Goal: Task Accomplishment & Management: Manage account settings

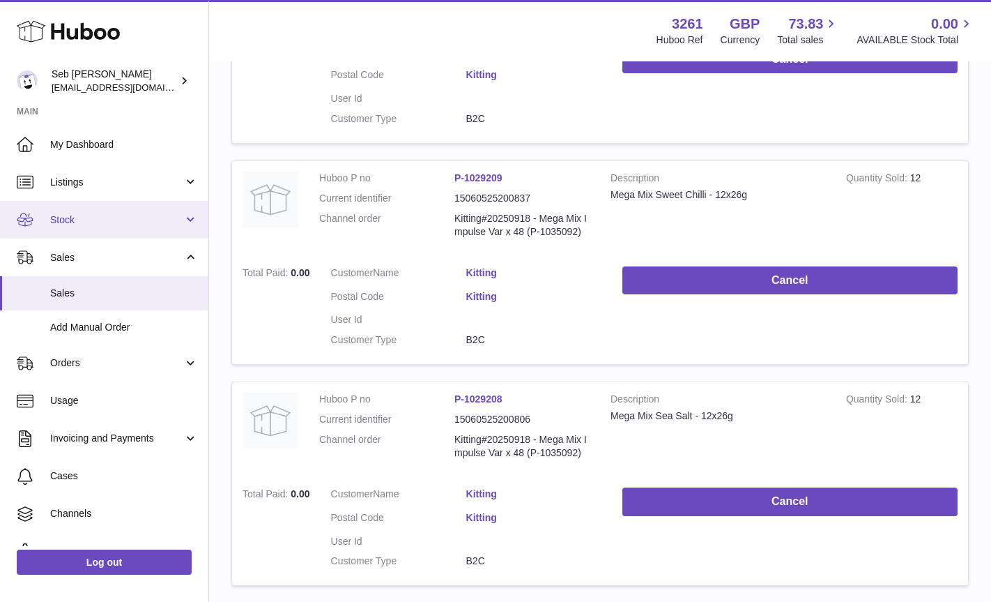
click at [55, 217] on span "Stock" at bounding box center [116, 219] width 133 height 13
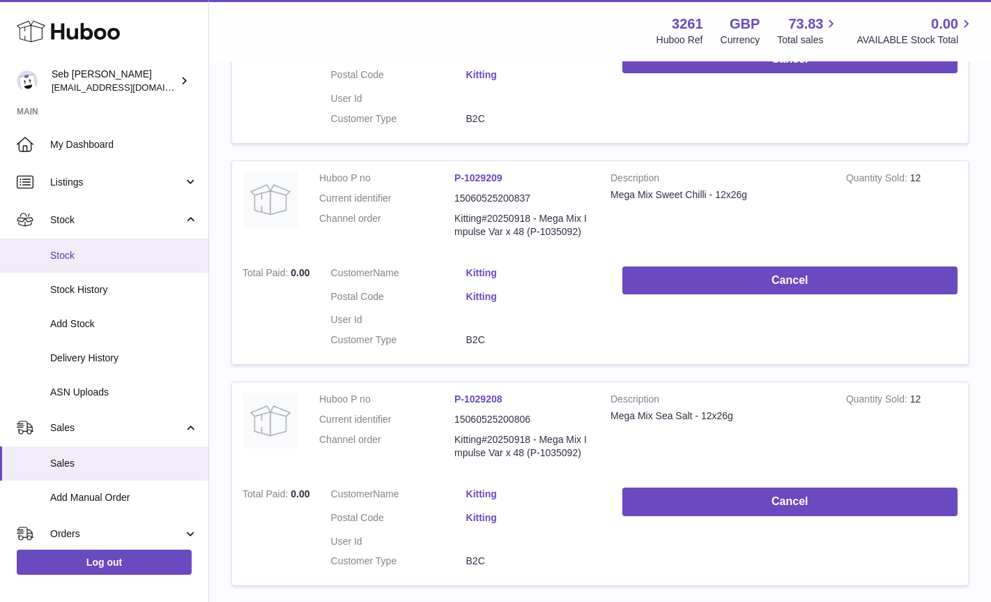
click at [69, 260] on span "Stock" at bounding box center [124, 255] width 148 height 13
click at [65, 258] on span "Stock" at bounding box center [124, 255] width 148 height 13
click at [75, 259] on span "Stock" at bounding box center [124, 255] width 148 height 13
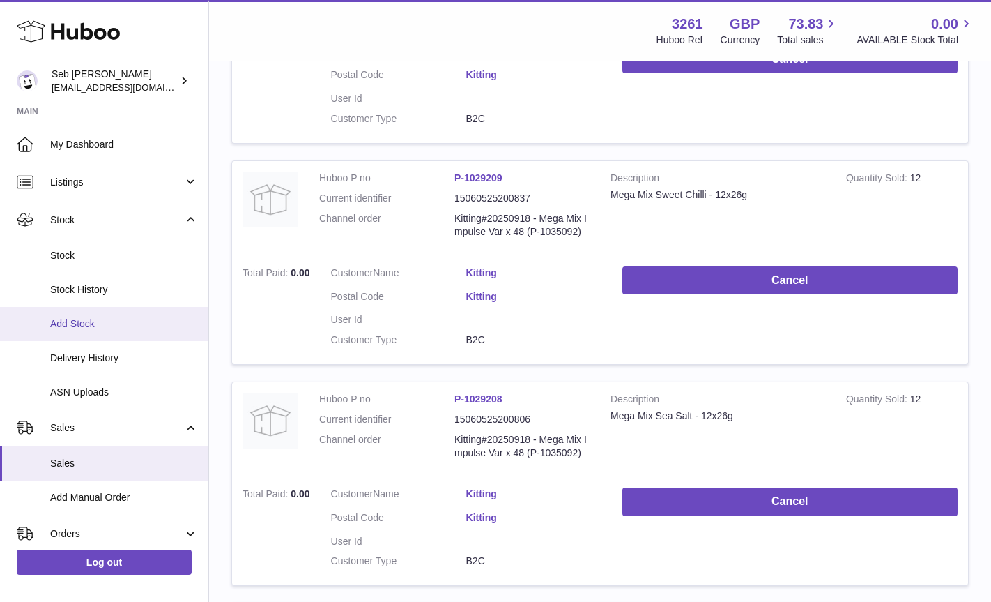
click at [77, 332] on link "Add Stock" at bounding box center [104, 324] width 208 height 34
click at [88, 329] on span "Add Stock" at bounding box center [124, 323] width 148 height 13
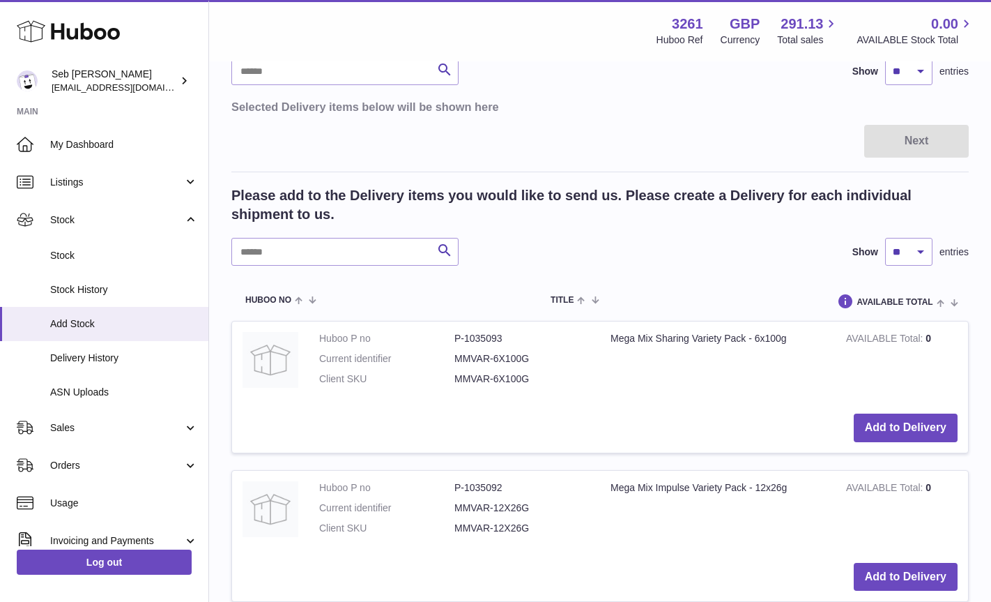
scroll to position [245, 0]
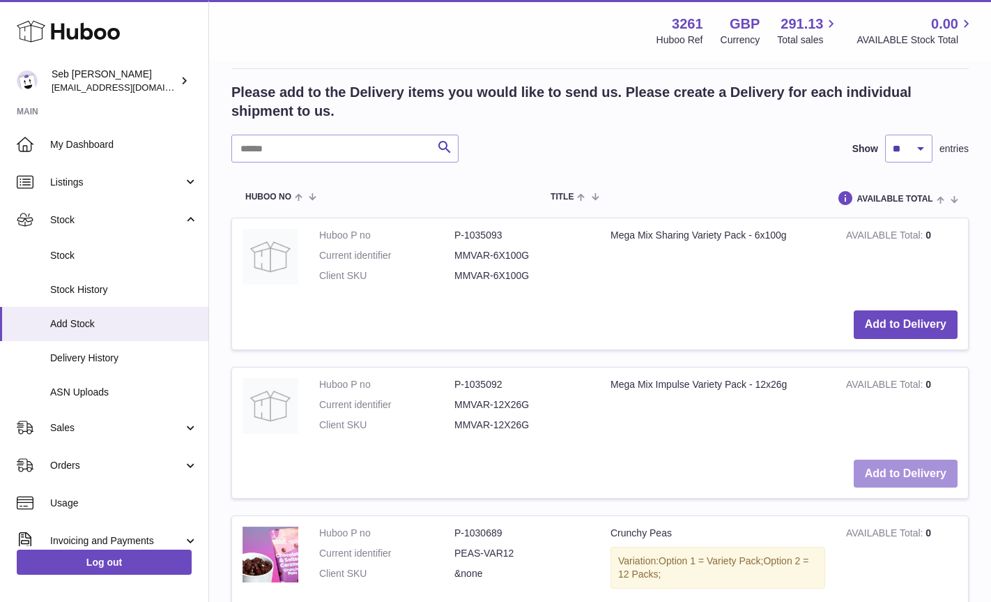
click at [900, 473] on button "Add to Delivery" at bounding box center [906, 473] width 104 height 29
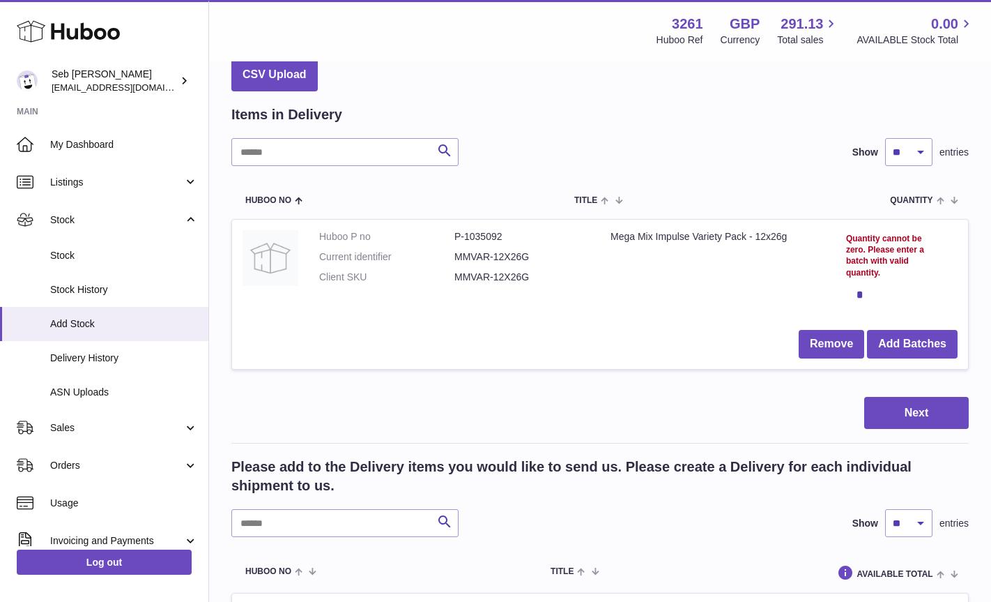
scroll to position [0, 0]
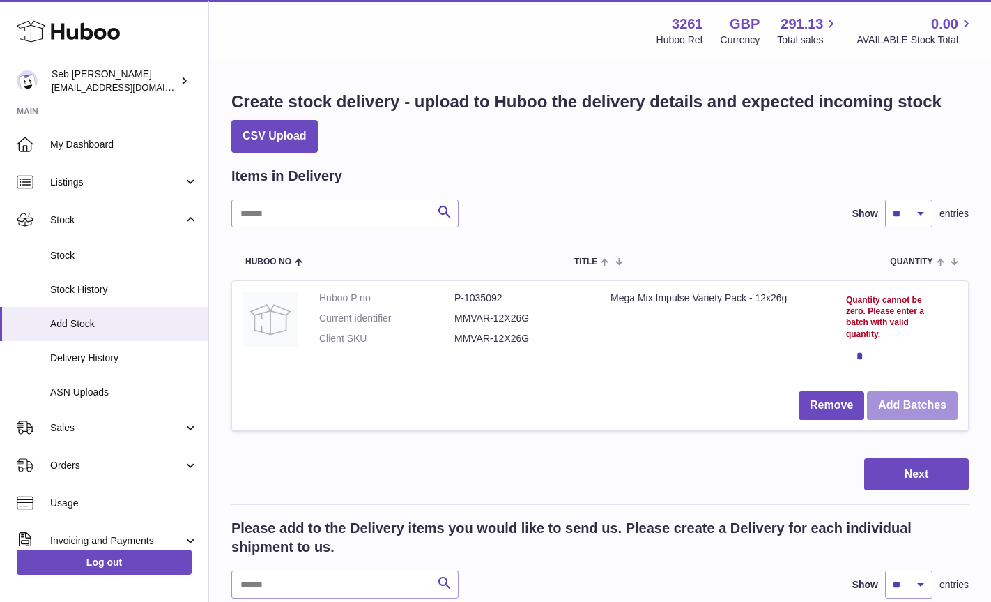
click at [904, 404] on button "Add Batches" at bounding box center [912, 405] width 91 height 29
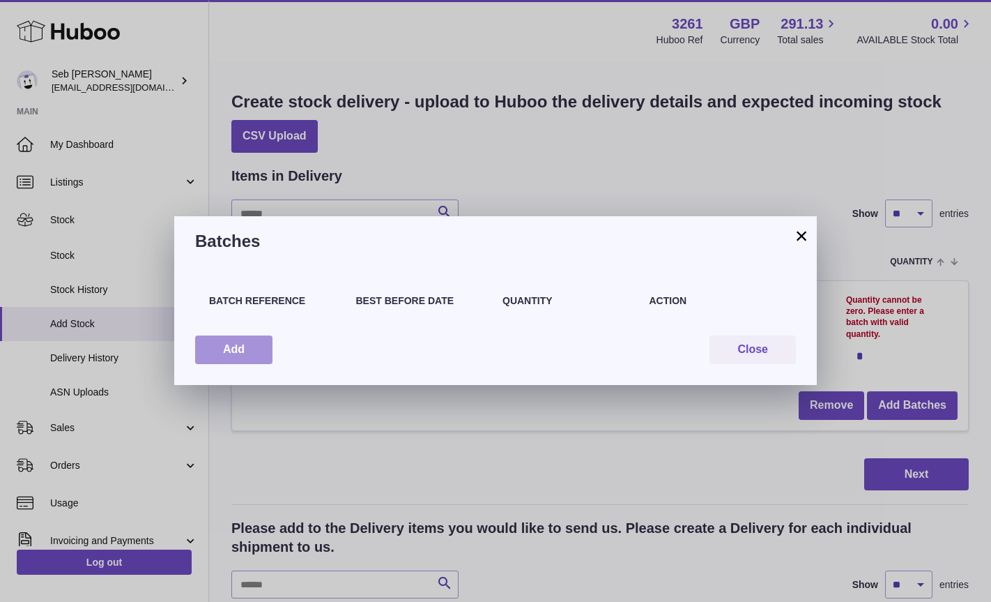
click at [245, 354] on button "Add" at bounding box center [233, 349] width 77 height 29
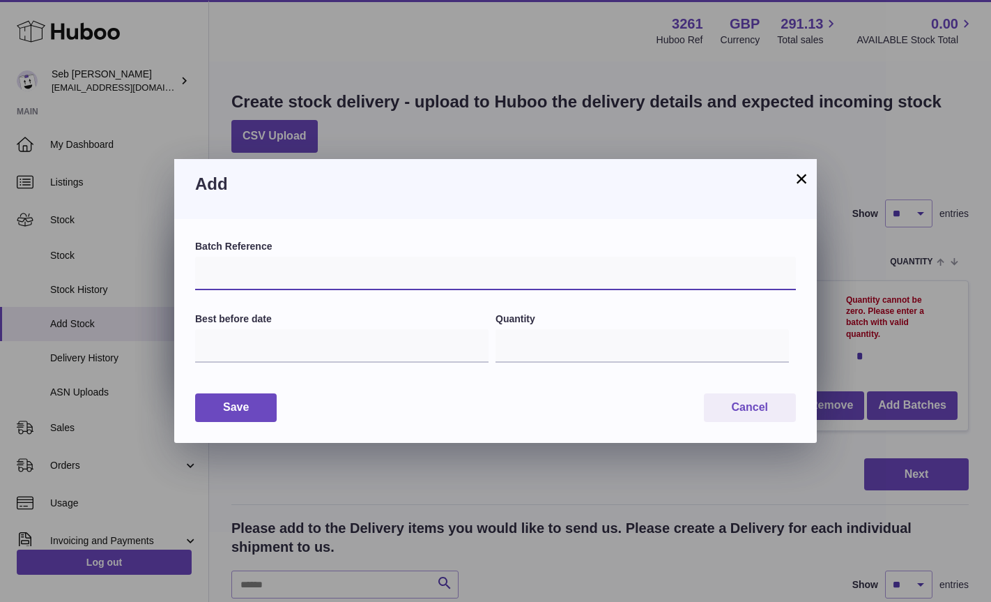
click at [235, 275] on input "text" at bounding box center [495, 273] width 601 height 33
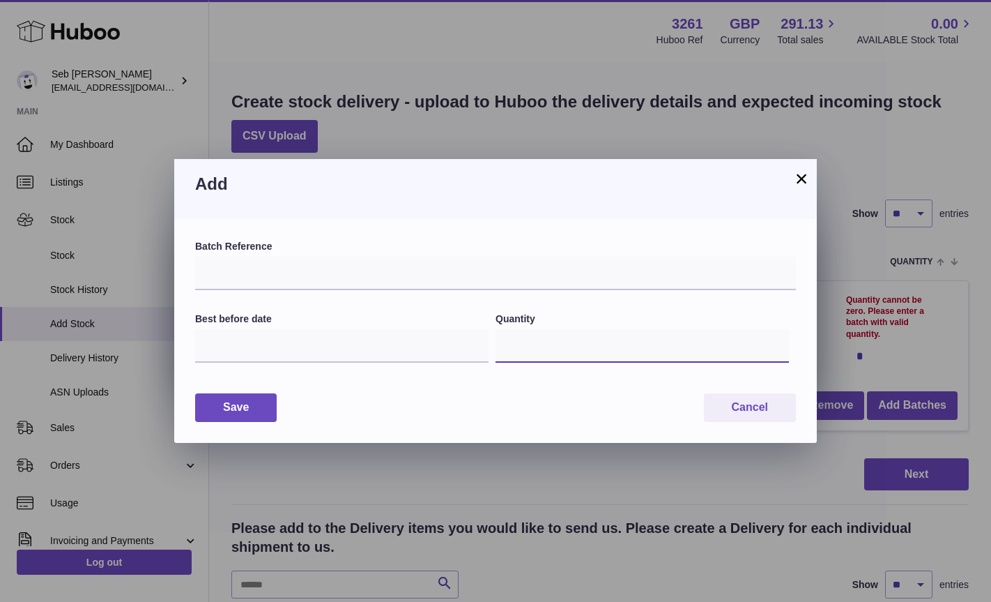
click at [531, 353] on input "*" at bounding box center [642, 345] width 293 height 33
type input "**"
click at [349, 342] on input "text" at bounding box center [341, 345] width 293 height 33
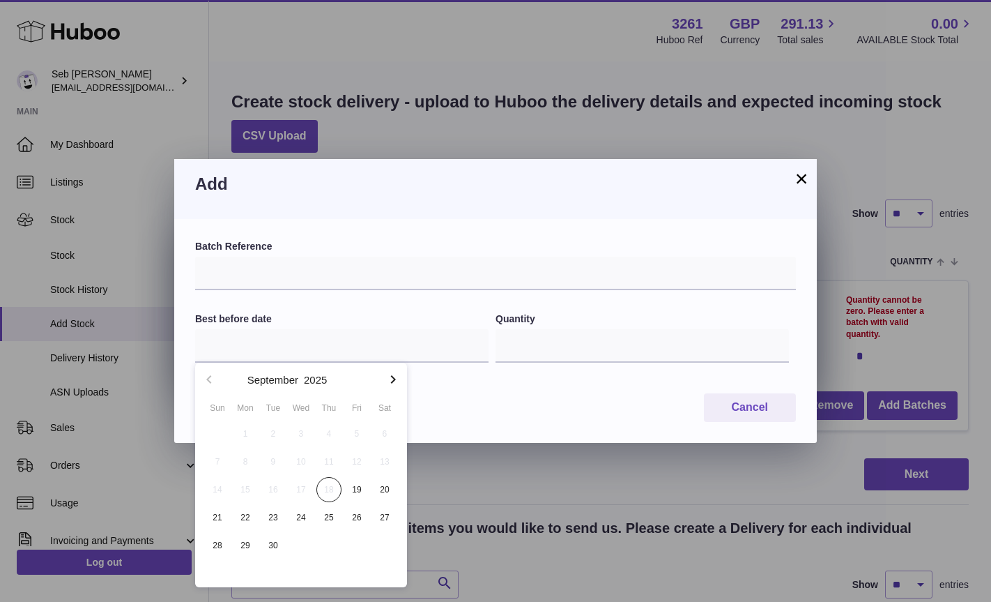
click at [395, 380] on icon "button" at bounding box center [393, 379] width 17 height 17
click at [229, 350] on input "text" at bounding box center [341, 345] width 293 height 33
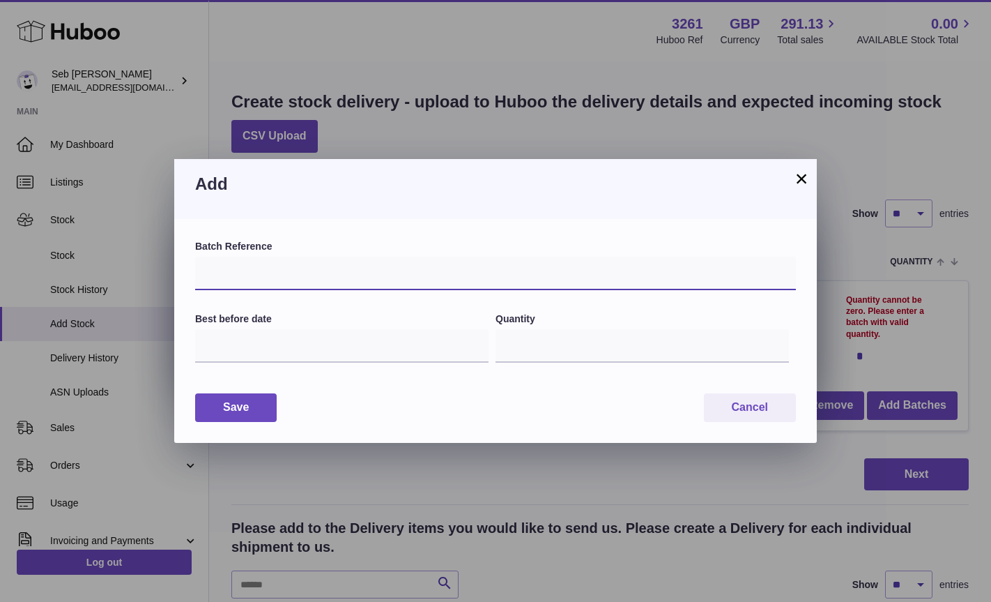
click at [243, 267] on input "text" at bounding box center [495, 273] width 601 height 33
type input "********"
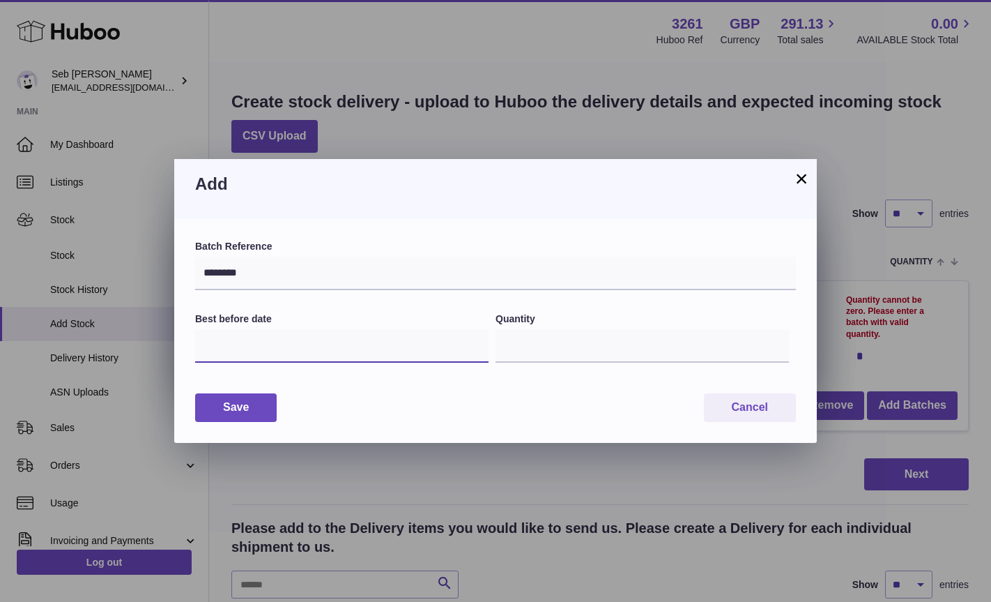
click at [240, 354] on input "text" at bounding box center [341, 345] width 293 height 33
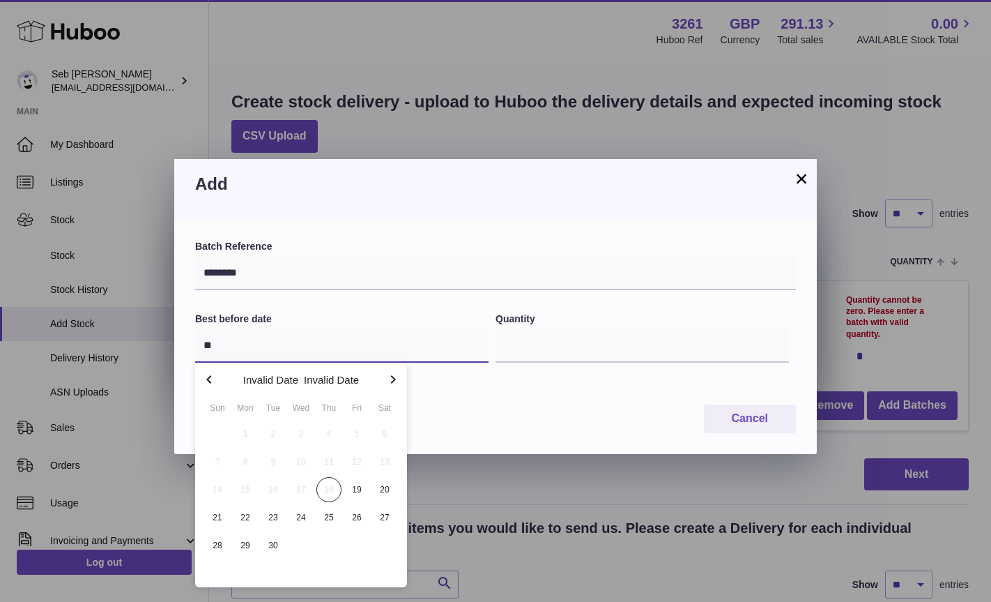
type input "*"
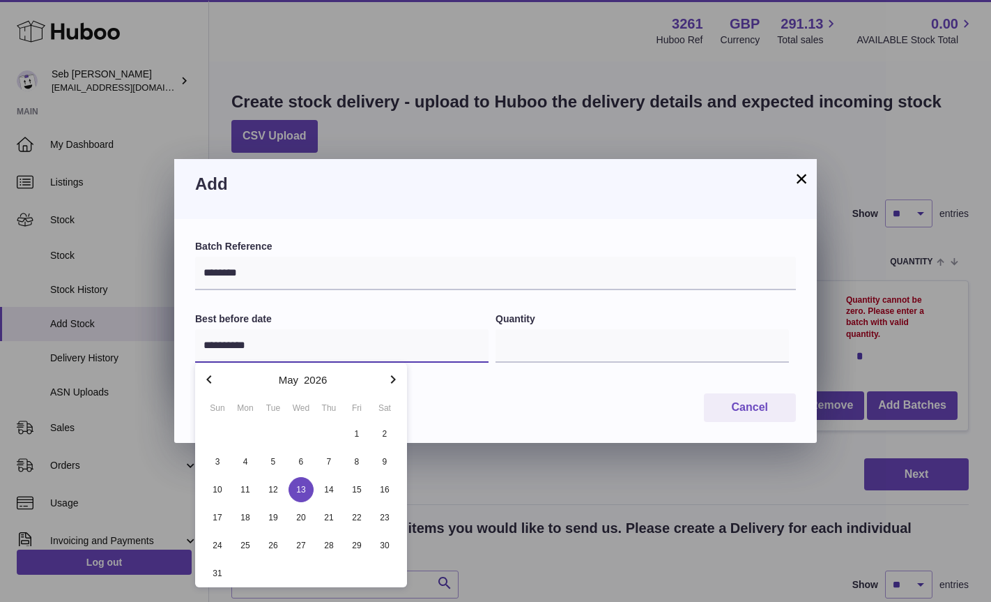
type input "**********"
click at [303, 490] on span "13" at bounding box center [301, 489] width 25 height 25
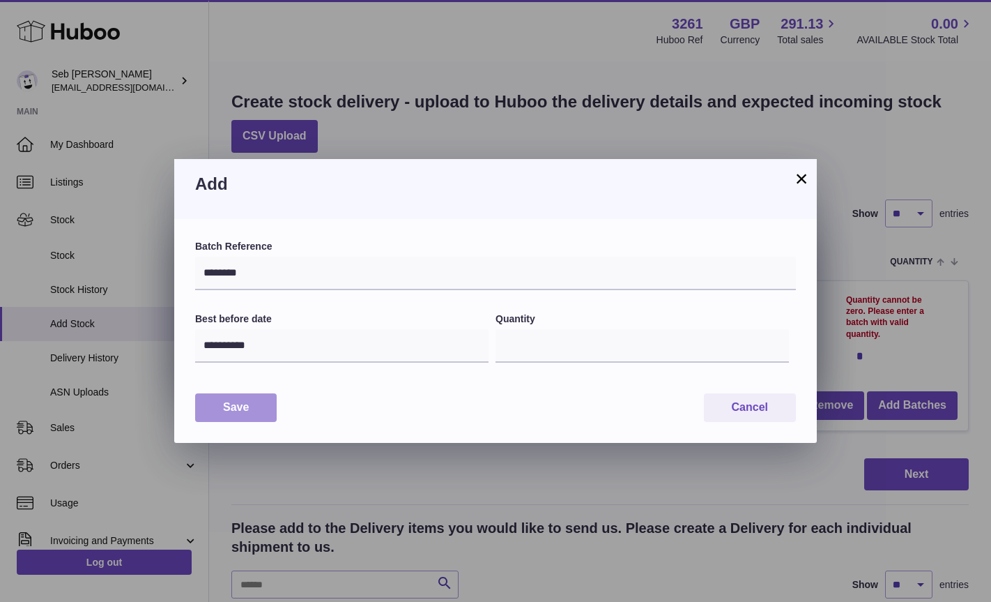
click at [255, 408] on button "Save" at bounding box center [236, 407] width 82 height 29
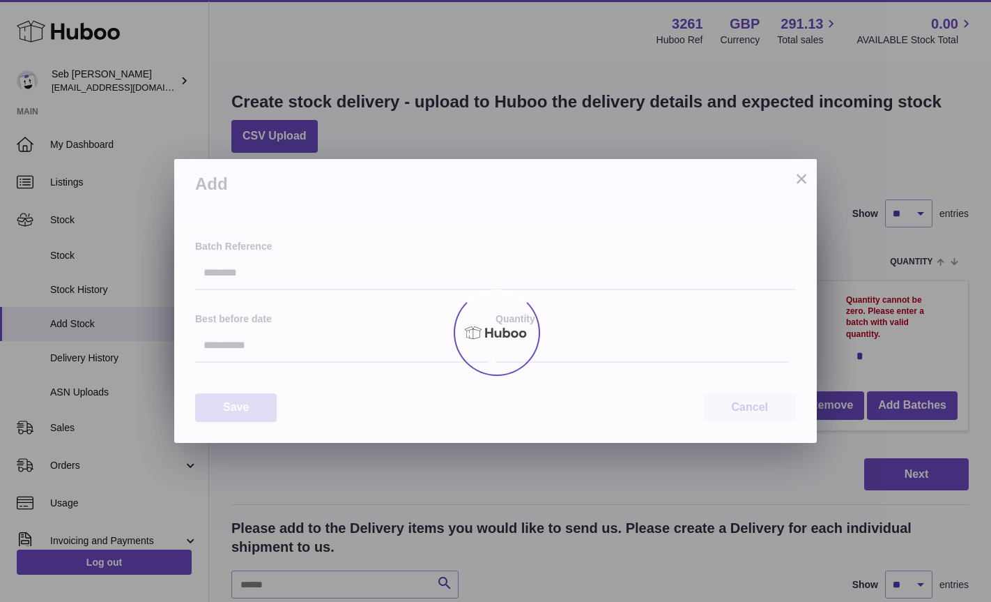
type input "**"
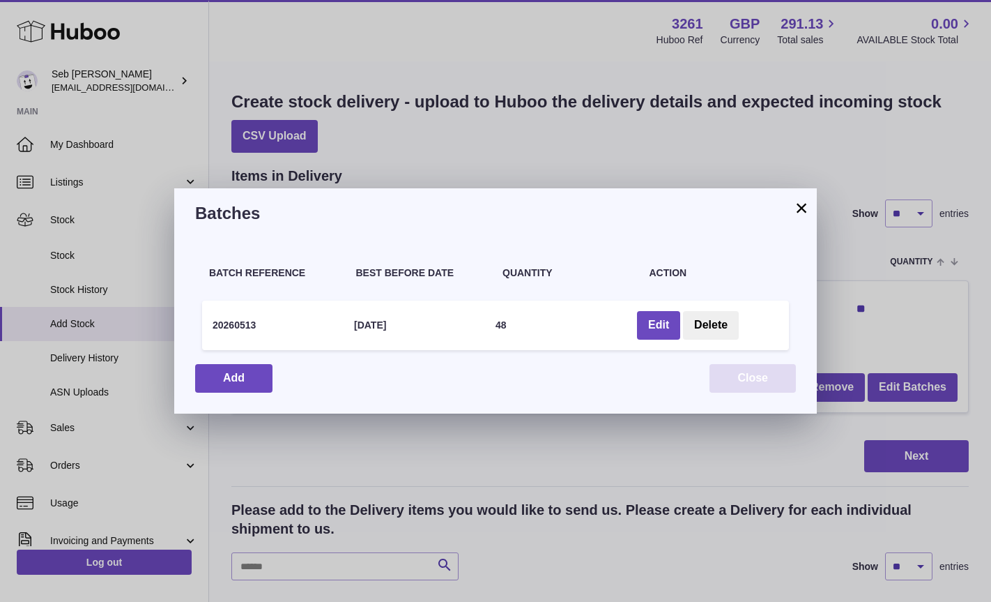
click at [760, 378] on button "Close" at bounding box center [753, 378] width 86 height 29
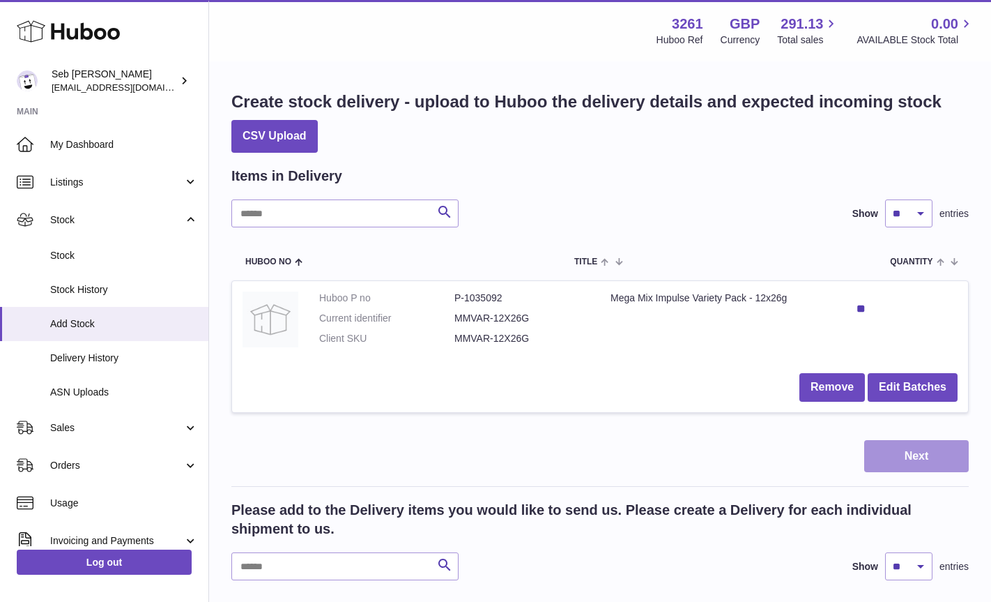
click at [903, 455] on button "Next" at bounding box center [916, 456] width 105 height 33
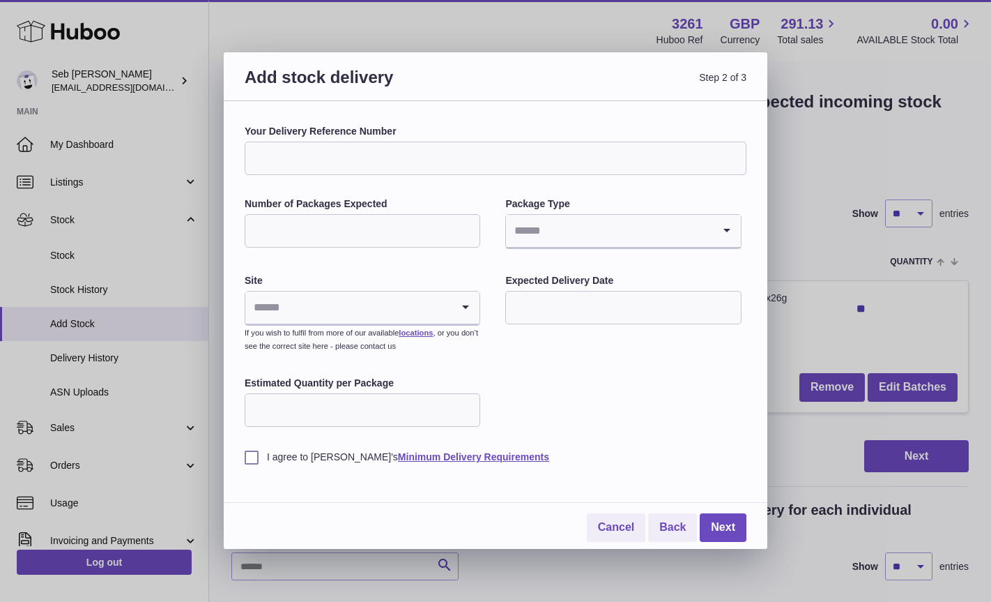
click at [319, 158] on input "Your Delivery Reference Number" at bounding box center [496, 157] width 502 height 33
type input "**********"
click at [254, 459] on label "I agree to Huboo's Minimum Delivery Requirements" at bounding box center [496, 456] width 502 height 13
click at [440, 320] on input "Search for option" at bounding box center [348, 307] width 206 height 32
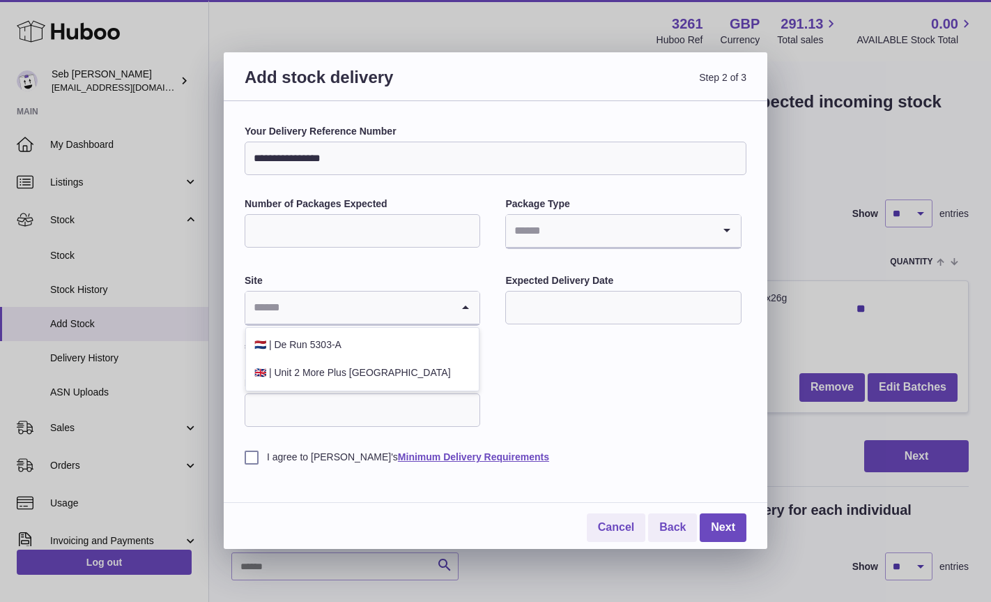
click at [459, 314] on icon "Search for option" at bounding box center [466, 307] width 28 height 32
click at [467, 307] on icon "Search for option" at bounding box center [466, 307] width 28 height 32
click at [421, 365] on li "🇬🇧 | Unit 2 More Plus Central Park" at bounding box center [362, 373] width 233 height 28
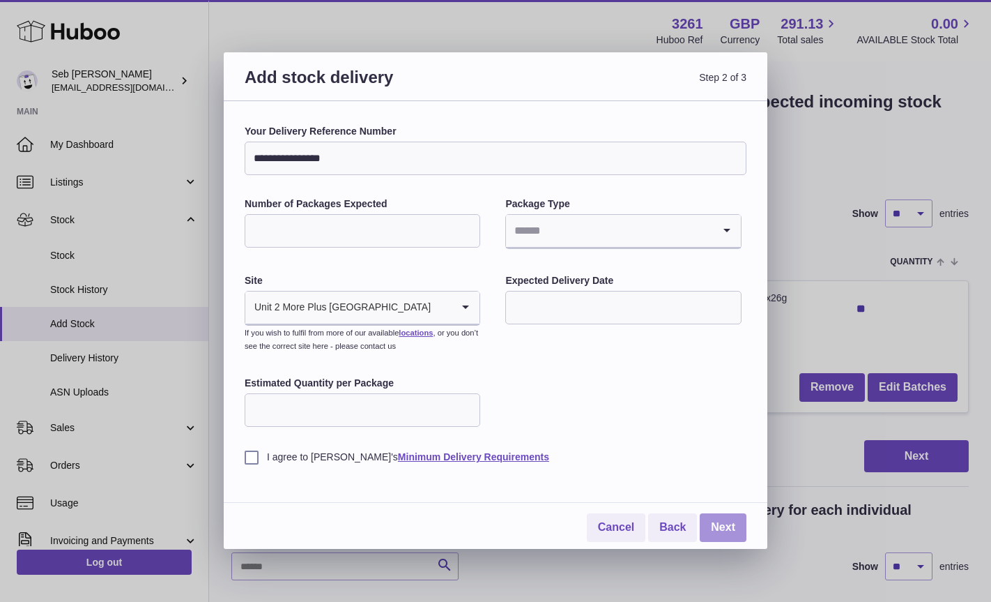
click at [724, 533] on link "Next" at bounding box center [723, 527] width 47 height 29
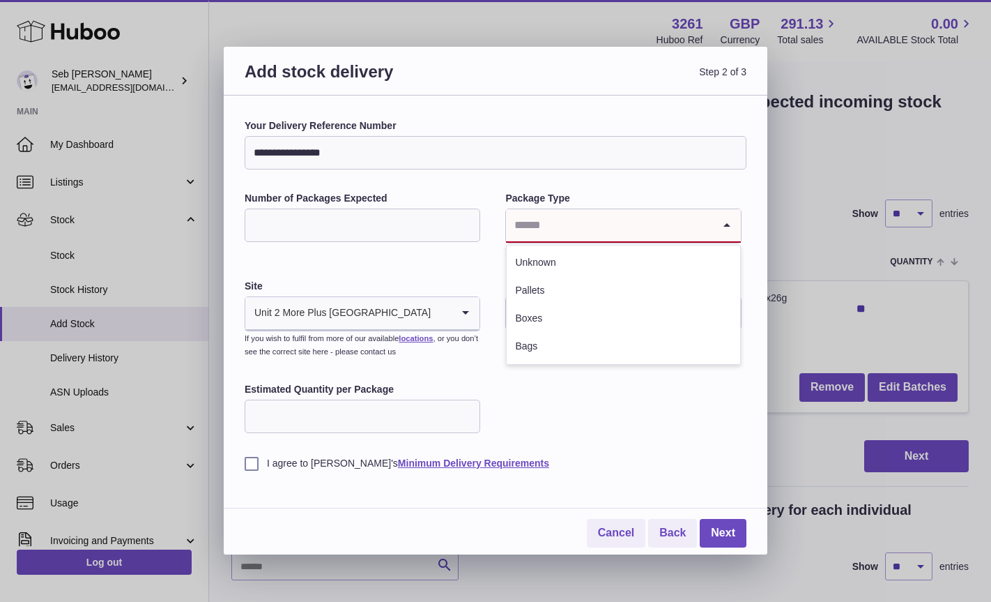
click at [707, 224] on div "Loading..." at bounding box center [623, 225] width 234 height 33
click at [588, 316] on li "Boxes" at bounding box center [623, 319] width 233 height 28
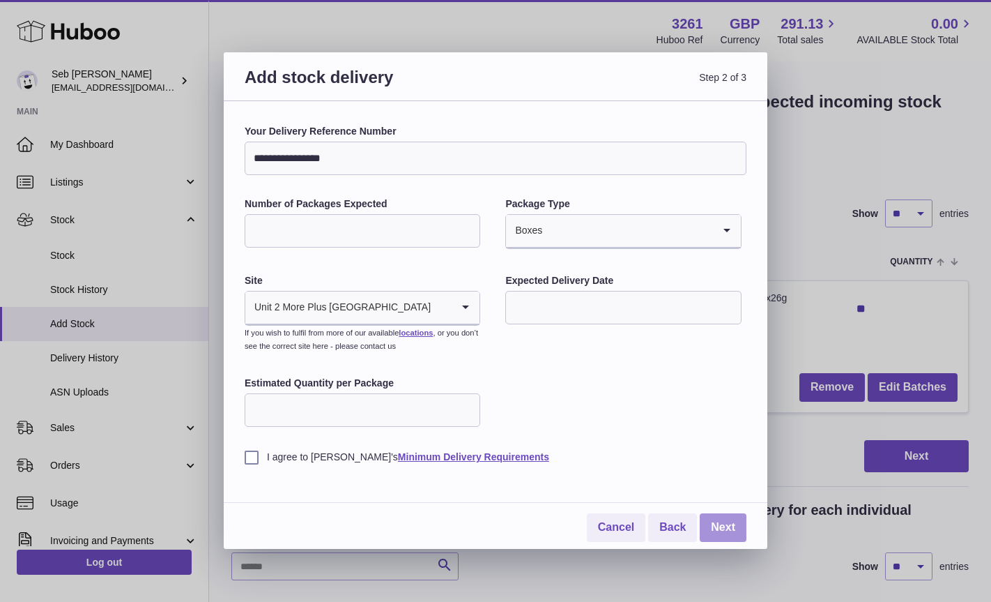
click at [726, 526] on link "Next" at bounding box center [723, 527] width 47 height 29
click at [639, 445] on div "I agree to Huboo's Minimum Delivery Requirements" at bounding box center [496, 446] width 502 height 34
click at [725, 236] on icon "Search for option" at bounding box center [727, 231] width 28 height 32
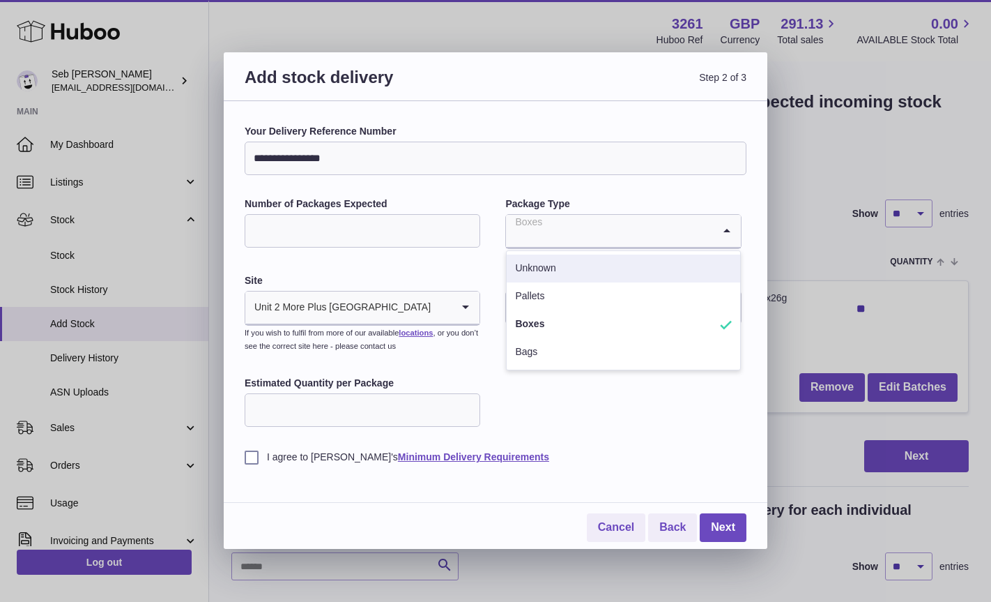
click at [621, 262] on li "Unknown" at bounding box center [623, 268] width 233 height 28
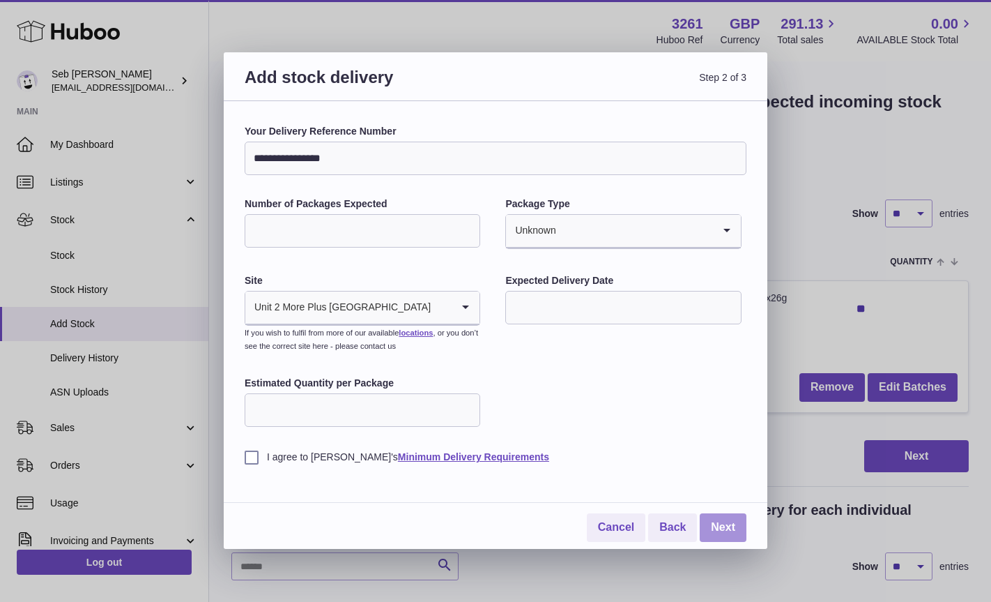
click at [735, 519] on link "Next" at bounding box center [723, 527] width 47 height 29
click at [566, 309] on input "text" at bounding box center [623, 307] width 236 height 33
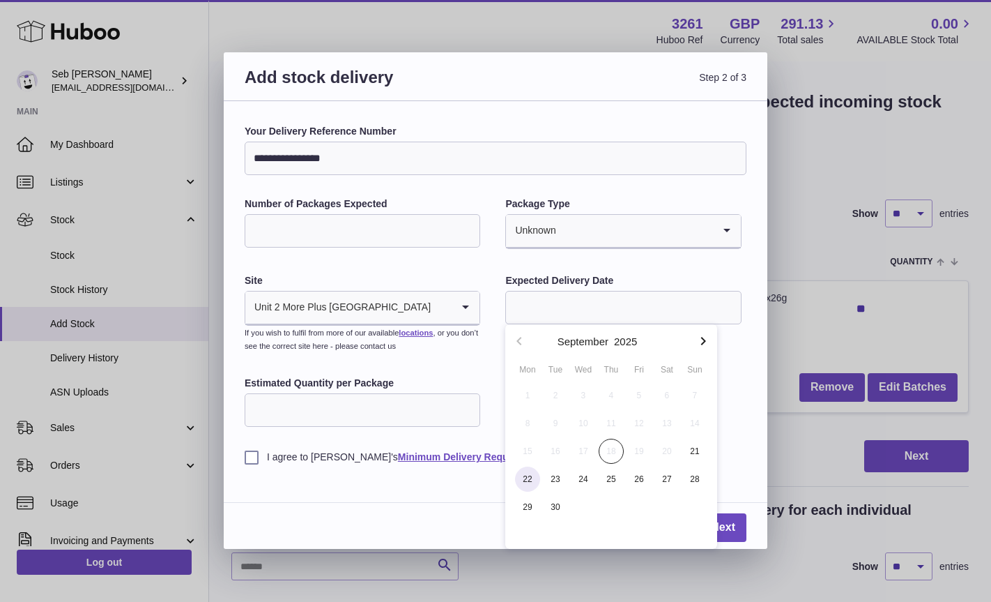
click at [524, 480] on span "22" at bounding box center [527, 478] width 25 height 25
type input "**********"
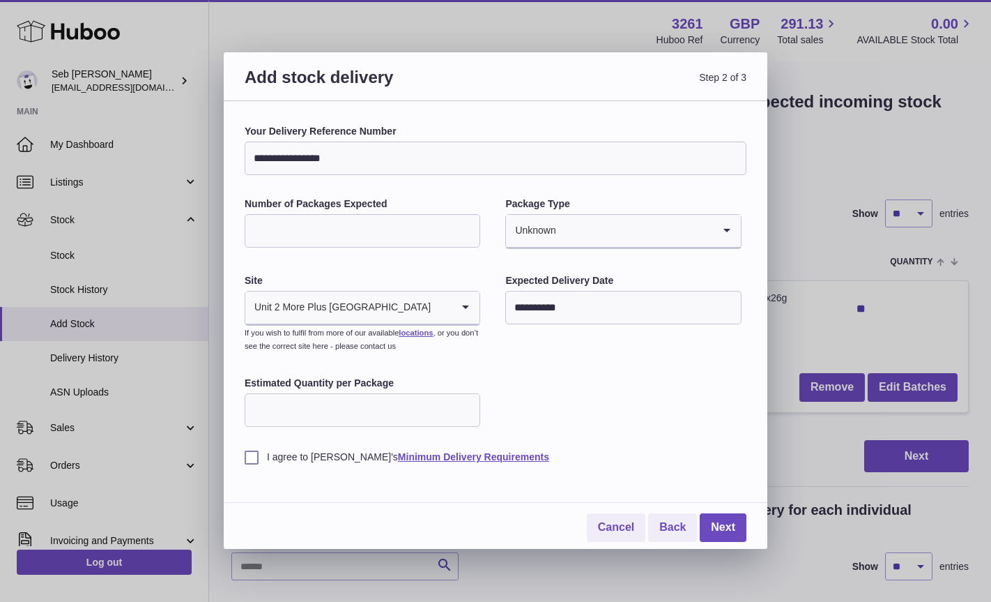
click at [723, 224] on icon "Search for option" at bounding box center [727, 231] width 28 height 32
click at [653, 326] on li "Boxes" at bounding box center [623, 324] width 233 height 28
click at [729, 521] on link "Next" at bounding box center [723, 527] width 47 height 29
click at [404, 240] on input "Number of Packages Expected" at bounding box center [363, 230] width 236 height 33
type input "**"
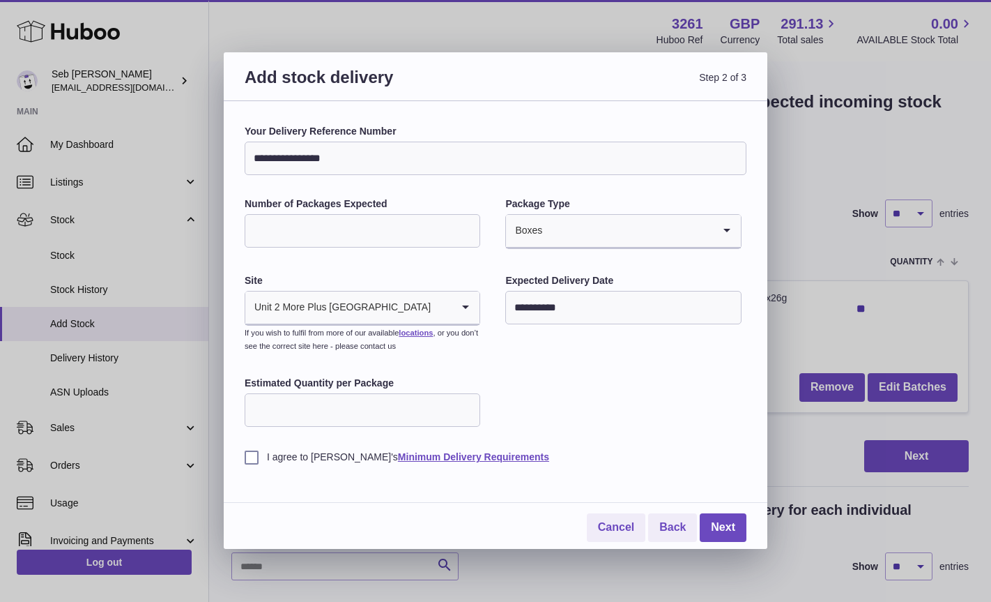
click at [594, 381] on div "**********" at bounding box center [496, 294] width 502 height 339
click at [719, 526] on link "Next" at bounding box center [723, 527] width 47 height 29
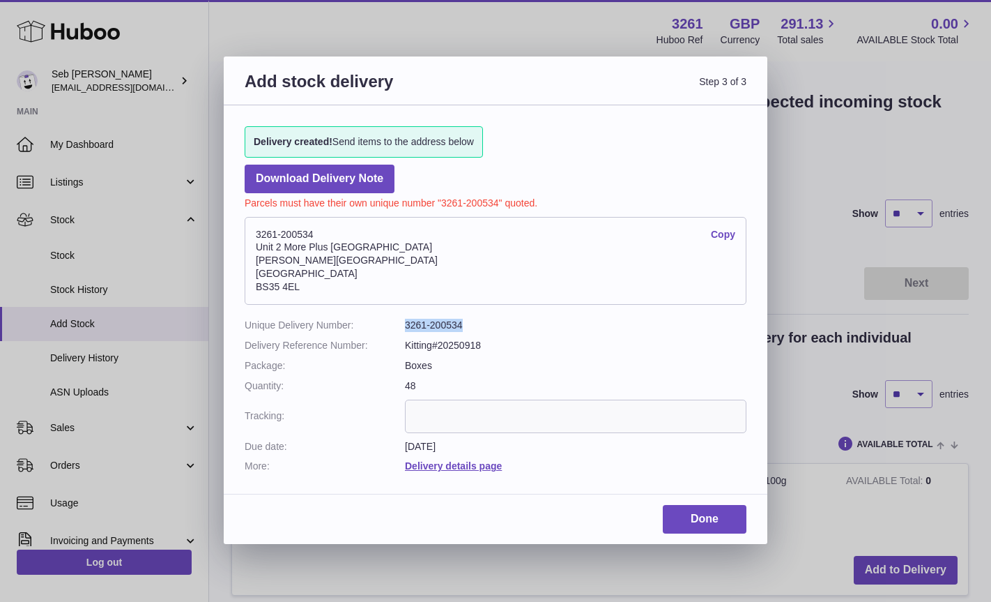
drag, startPoint x: 402, startPoint y: 325, endPoint x: 477, endPoint y: 325, distance: 74.6
click at [477, 325] on dl "Unique Delivery Number: 3261-200534 Delivery Reference Number: Kitting#20250918…" at bounding box center [496, 396] width 502 height 154
copy dl "3261-200534"
drag, startPoint x: 245, startPoint y: 325, endPoint x: 519, endPoint y: 325, distance: 273.2
click at [519, 325] on dl "Unique Delivery Number: 3261-200534 Delivery Reference Number: Kitting#20250918…" at bounding box center [496, 396] width 502 height 154
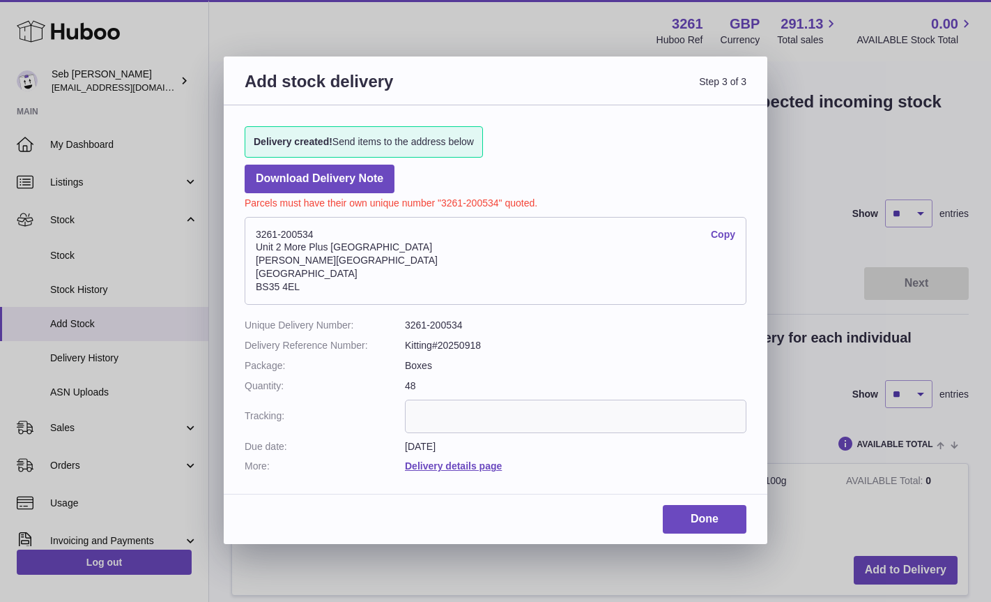
click at [497, 328] on dd "3261-200534" at bounding box center [576, 325] width 342 height 13
drag, startPoint x: 404, startPoint y: 323, endPoint x: 469, endPoint y: 323, distance: 64.8
click at [469, 323] on dd "3261-200534" at bounding box center [576, 325] width 342 height 13
drag, startPoint x: 459, startPoint y: 326, endPoint x: 419, endPoint y: 325, distance: 40.5
click at [419, 325] on dd "3261-200534" at bounding box center [576, 325] width 342 height 13
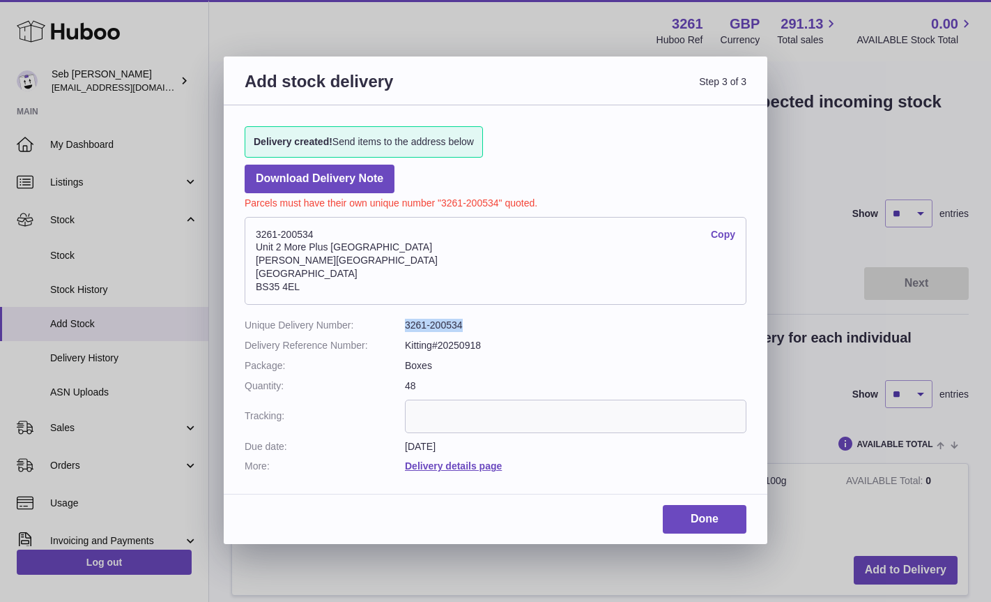
drag, startPoint x: 406, startPoint y: 325, endPoint x: 470, endPoint y: 326, distance: 63.4
click at [470, 326] on dd "3261-200534" at bounding box center [576, 325] width 342 height 13
copy dd "3261-200534"
click at [703, 519] on link "Done" at bounding box center [705, 519] width 84 height 29
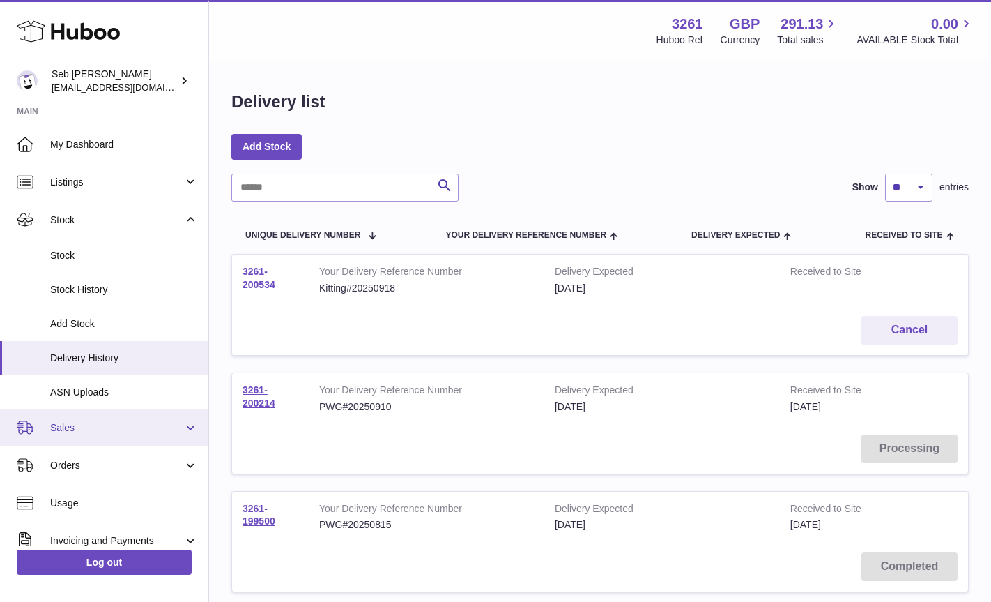
click at [66, 427] on span "Sales" at bounding box center [116, 427] width 133 height 13
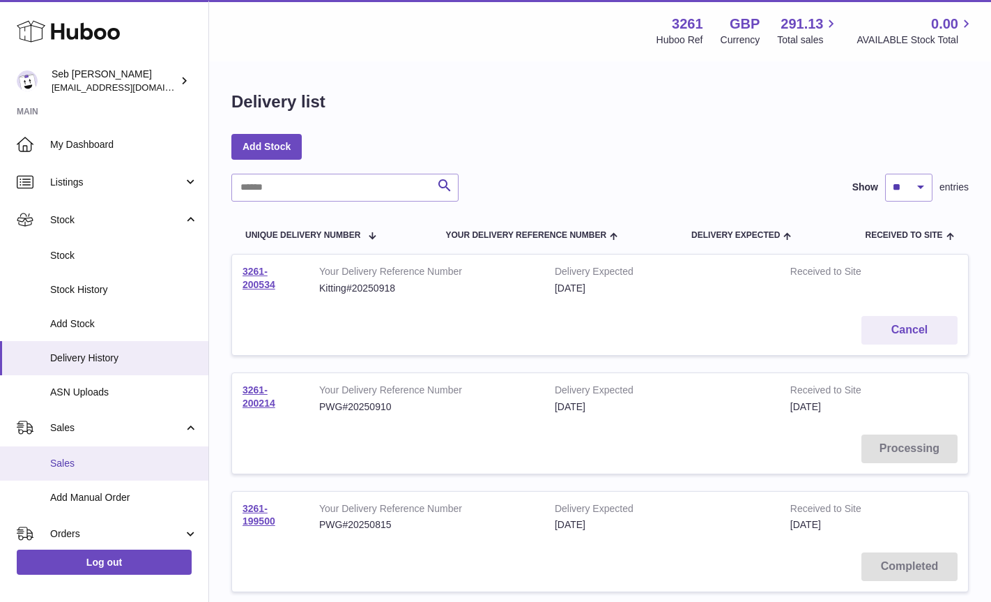
click at [59, 461] on span "Sales" at bounding box center [124, 463] width 148 height 13
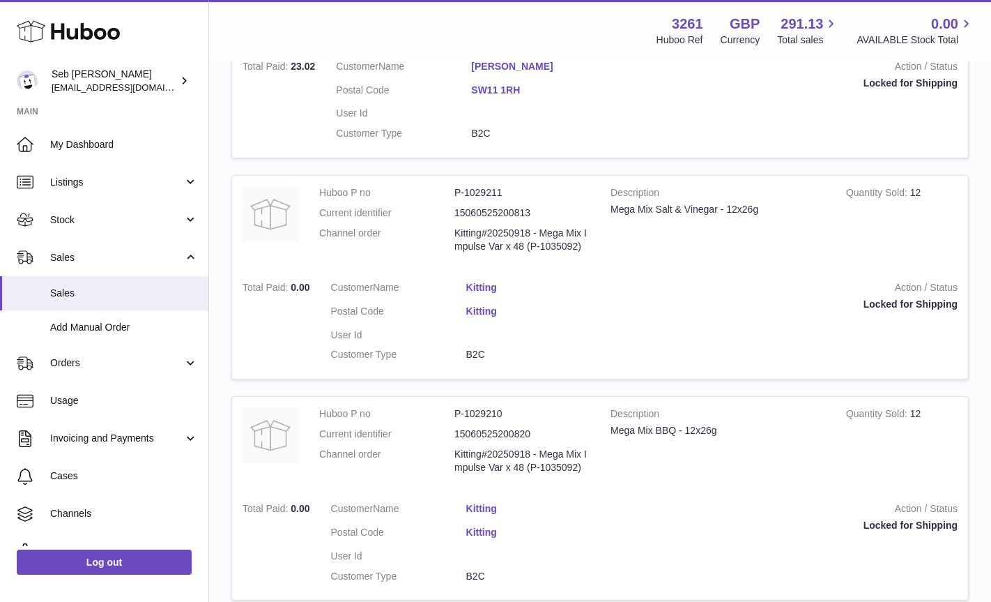
scroll to position [1831, 0]
drag, startPoint x: 453, startPoint y: 456, endPoint x: 592, endPoint y: 473, distance: 140.4
click at [592, 473] on td "Huboo P no P-1029210 Current identifier 15060525200820 Channel order Kitting#20…" at bounding box center [454, 445] width 291 height 95
copy dl "Kitting#20250918 - Mega Mix Impulse Var x 48 (P-1035092)"
